Goal: Find specific page/section: Find specific page/section

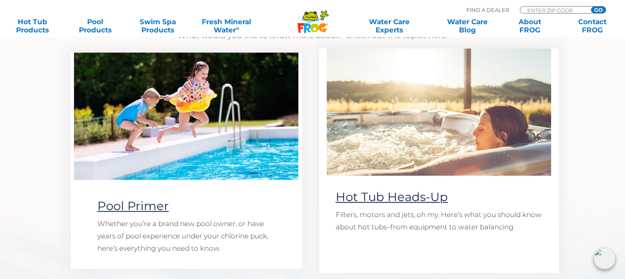
scroll to position [658, 0]
click at [380, 197] on link "Hot Tub Heads-Up" at bounding box center [392, 197] width 112 height 14
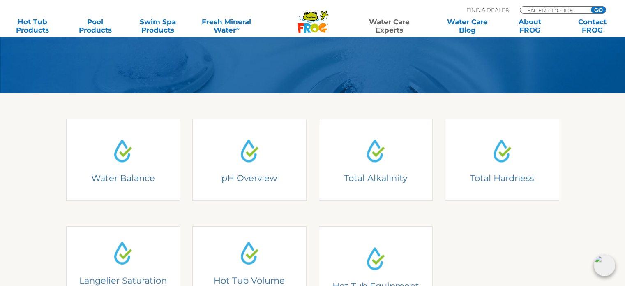
scroll to position [205, 0]
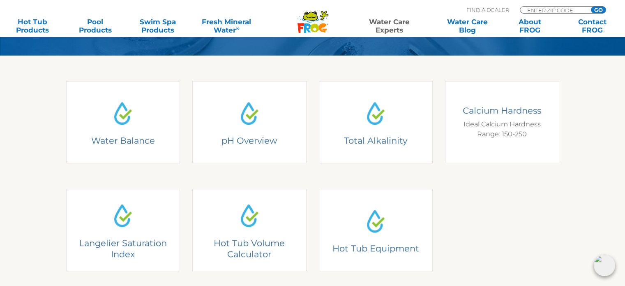
click at [508, 127] on div "Calcium Hardness Ideal Calcium Hardness Range: 150-250" at bounding box center [502, 122] width 102 height 34
click at [496, 111] on h4 "Calcium Hardness" at bounding box center [502, 110] width 102 height 11
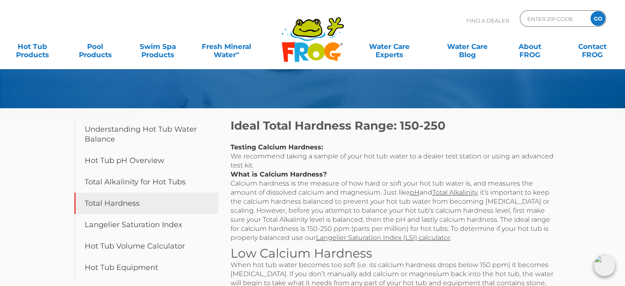
scroll to position [82, 0]
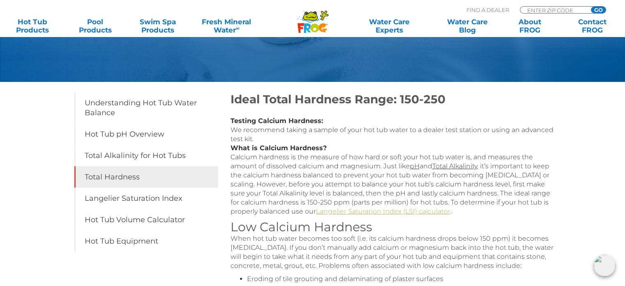
click at [344, 210] on link "Langelier Saturation Index (LSI) calculator" at bounding box center [383, 211] width 134 height 8
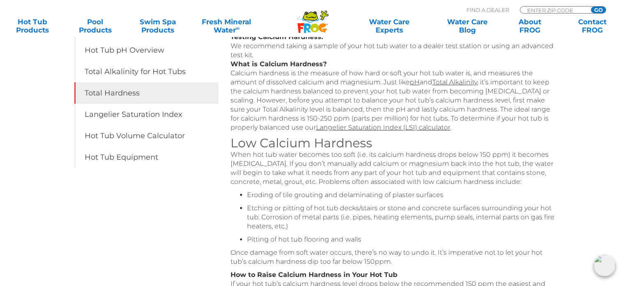
scroll to position [164, 0]
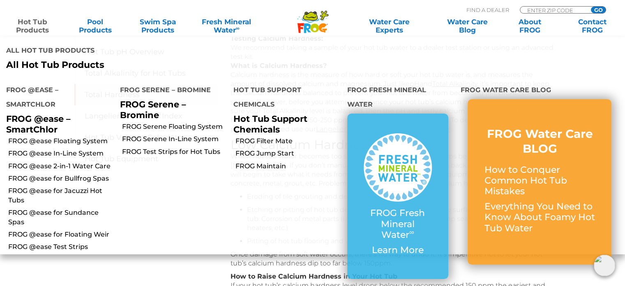
click at [30, 25] on link "Hot Tub Products" at bounding box center [32, 26] width 48 height 16
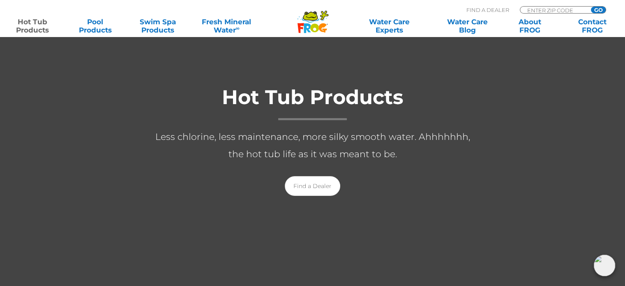
scroll to position [123, 0]
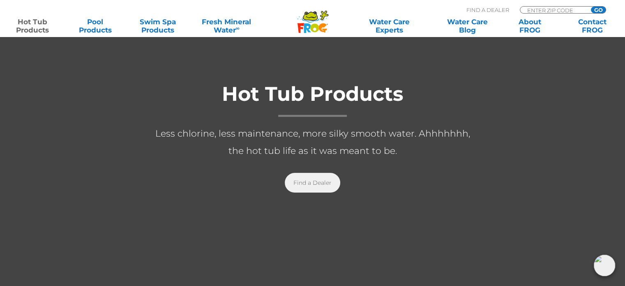
click at [314, 183] on link "Find a Dealer" at bounding box center [312, 183] width 55 height 20
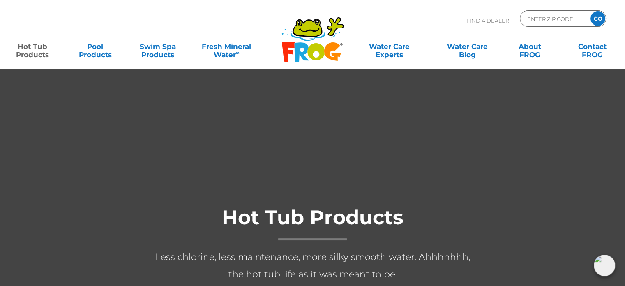
scroll to position [0, 0]
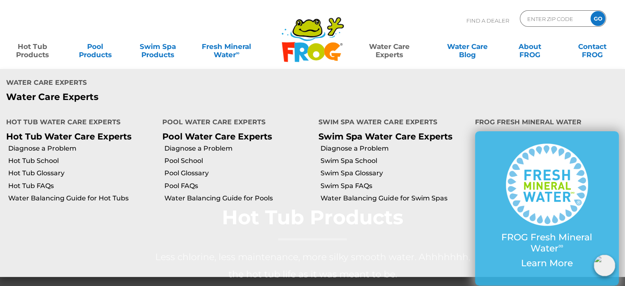
click at [395, 49] on link "Water Care Experts" at bounding box center [389, 46] width 79 height 16
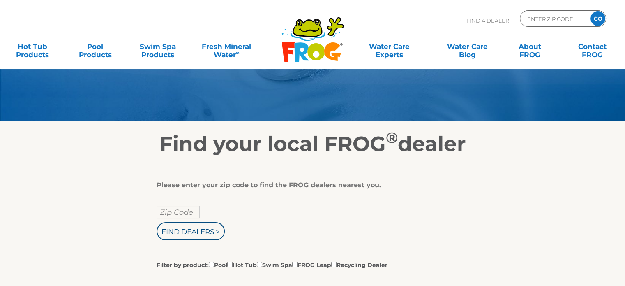
scroll to position [82, 0]
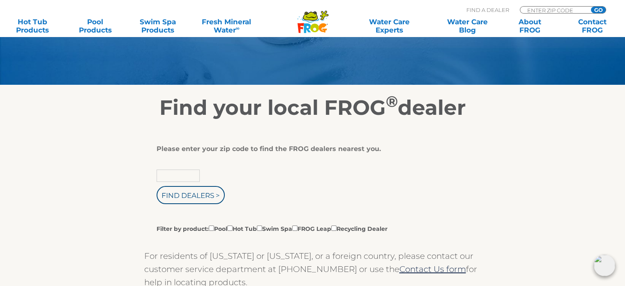
click at [184, 178] on input "text" at bounding box center [178, 175] width 43 height 12
type input "77023"
click at [181, 194] on input "Find Dealers >" at bounding box center [191, 195] width 68 height 18
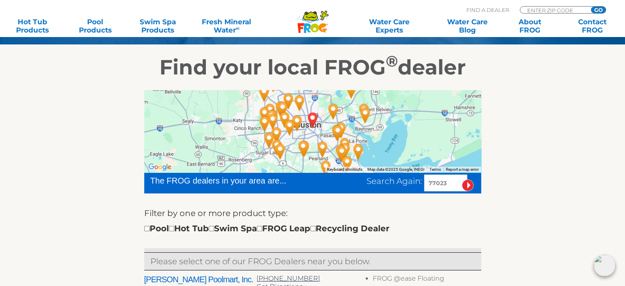
scroll to position [123, 0]
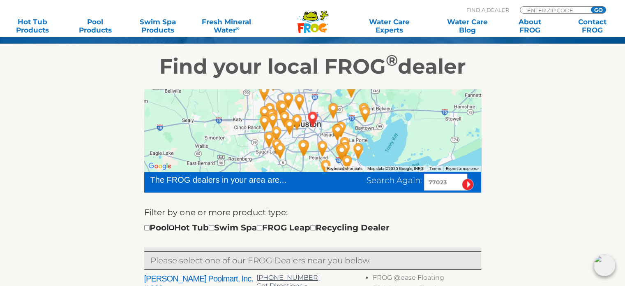
click at [174, 228] on input "checkbox" at bounding box center [171, 227] width 5 height 5
checkbox input "true"
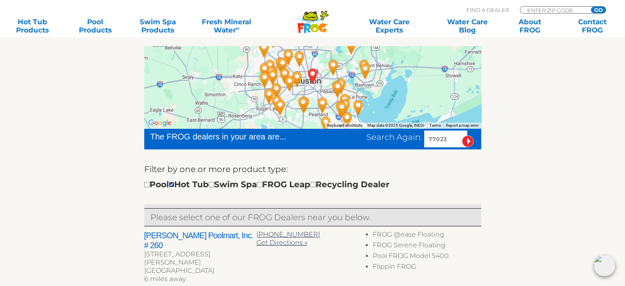
scroll to position [205, 0]
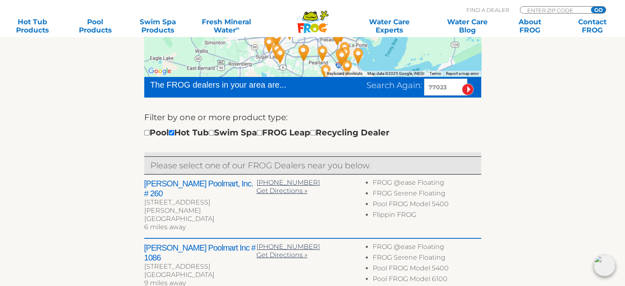
scroll to position [164, 0]
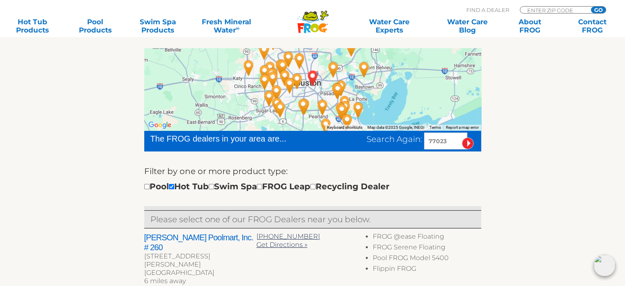
drag, startPoint x: 435, startPoint y: 140, endPoint x: 452, endPoint y: 140, distance: 16.8
click at [452, 140] on input "77023" at bounding box center [445, 140] width 43 height 17
type input "77377"
click at [462, 137] on input "image" at bounding box center [468, 143] width 12 height 12
click at [467, 141] on input "image" at bounding box center [468, 143] width 12 height 12
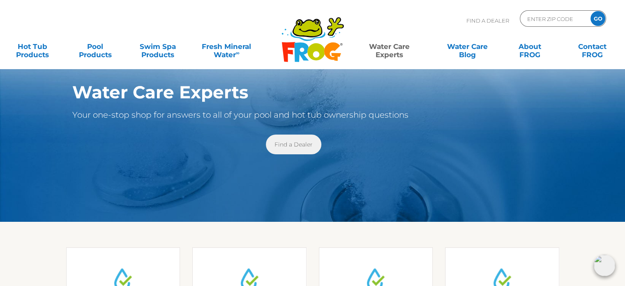
click at [293, 144] on link "Find a Dealer" at bounding box center [293, 144] width 55 height 20
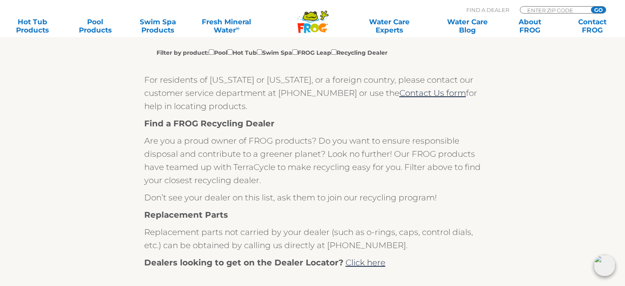
scroll to position [205, 0]
